Goal: Find specific page/section: Find specific page/section

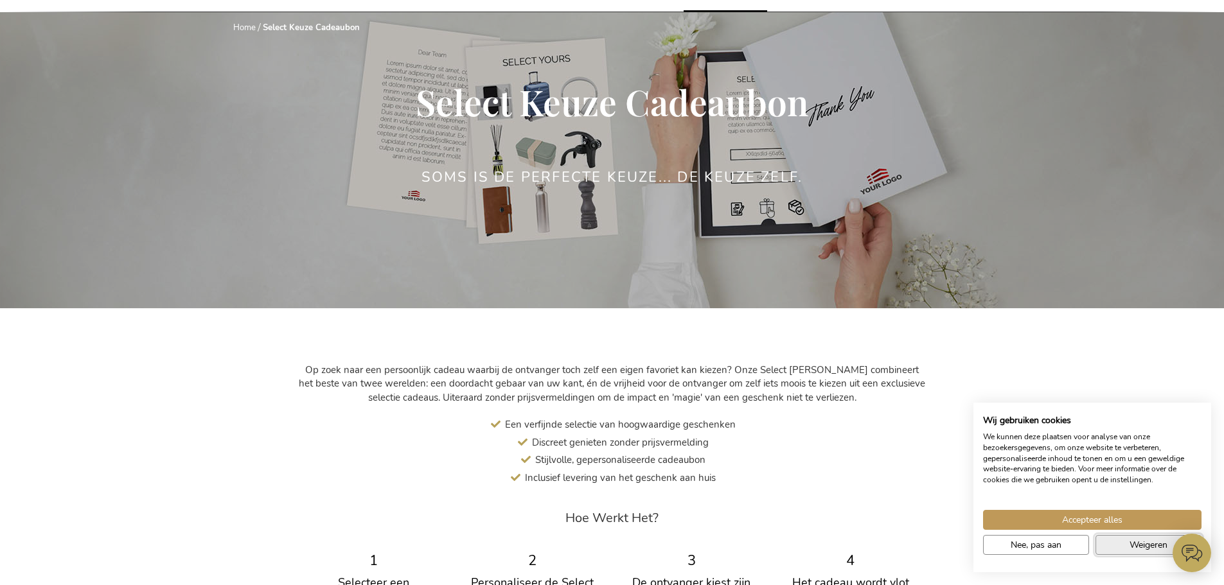
click at [1118, 549] on button "Weigeren" at bounding box center [1148, 545] width 106 height 20
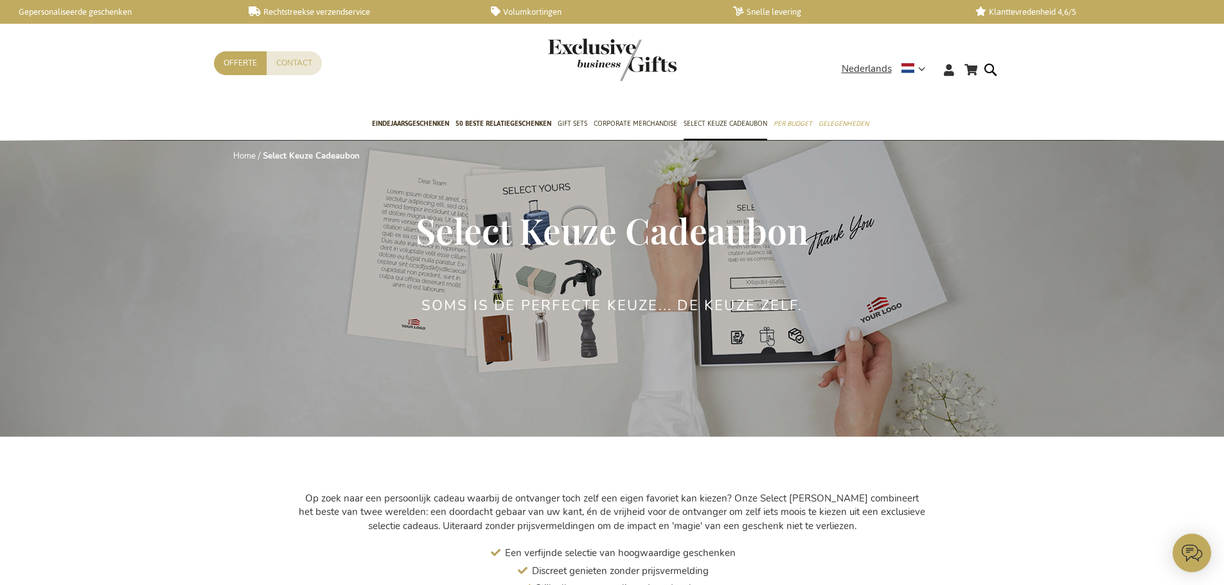
click at [72, 10] on link "Gepersonaliseerde geschenken" at bounding box center [117, 11] width 222 height 11
